Goal: Navigation & Orientation: Find specific page/section

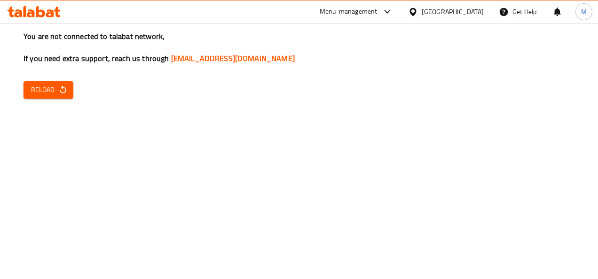
click at [41, 88] on span "Reload" at bounding box center [48, 90] width 35 height 12
click at [37, 86] on span "Reload" at bounding box center [48, 90] width 35 height 12
click at [55, 88] on span "Reload" at bounding box center [48, 90] width 35 height 12
click at [376, 226] on div "You are not connected to talabat network, If you need extra support, reach us t…" at bounding box center [299, 139] width 598 height 279
click at [36, 99] on div "You are not connected to talabat network, If you need extra support, reach us t…" at bounding box center [299, 139] width 598 height 279
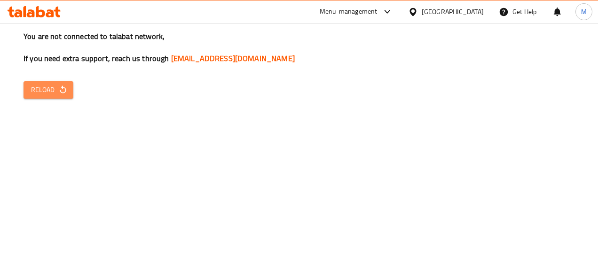
click at [45, 96] on button "Reload" at bounding box center [49, 89] width 50 height 17
